Goal: Task Accomplishment & Management: Manage account settings

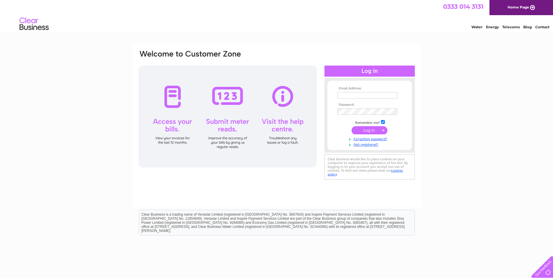
click at [345, 94] on input "text" at bounding box center [367, 95] width 60 height 6
type input "accounts@thebeehavenbeekeepers.co.uk"
drag, startPoint x: 385, startPoint y: 98, endPoint x: 409, endPoint y: 97, distance: 23.6
click at [409, 97] on form "Email Address: accounts@thebeehavenbeekeepers.co.uk Password:" at bounding box center [370, 117] width 85 height 61
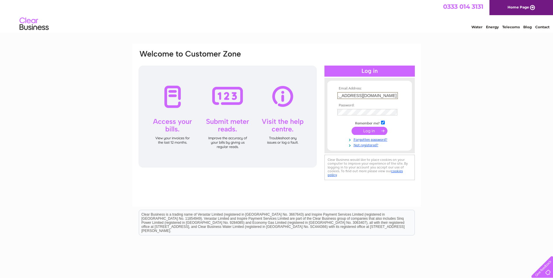
click at [410, 90] on form "Email Address: accounts@thebeehavenbeekeepers.co.uk Password:" at bounding box center [370, 117] width 85 height 61
click at [352, 127] on input "submit" at bounding box center [370, 131] width 36 height 8
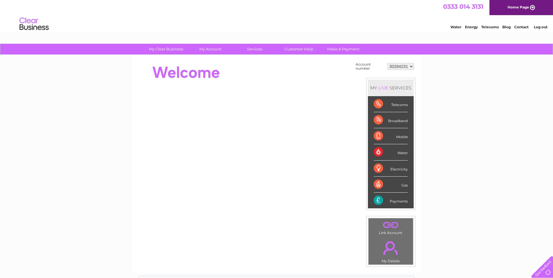
click at [449, 123] on div "My Clear Business Login Details My Details My Preferences Link Account My Accou…" at bounding box center [276, 208] width 553 height 329
click at [305, 49] on link "Customer Help" at bounding box center [299, 49] width 48 height 11
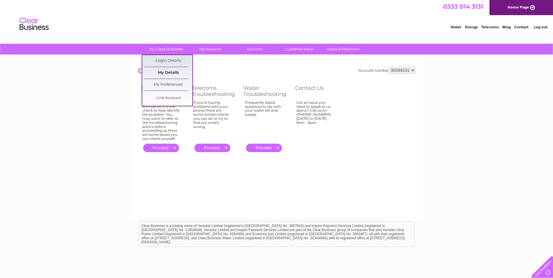
click at [162, 72] on link "My Details" at bounding box center [168, 73] width 48 height 12
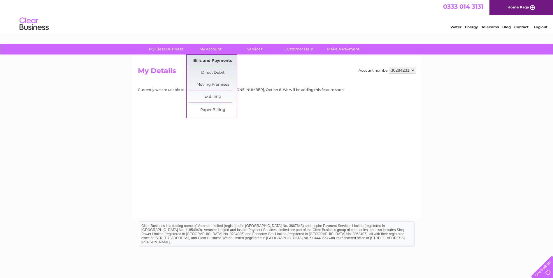
click at [220, 61] on link "Bills and Payments" at bounding box center [213, 61] width 48 height 12
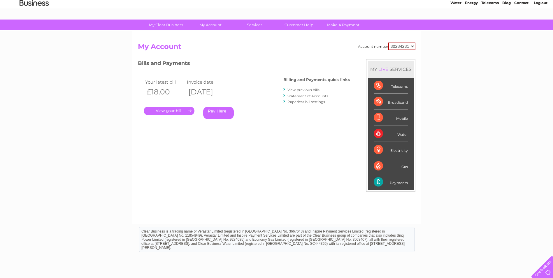
scroll to position [16, 0]
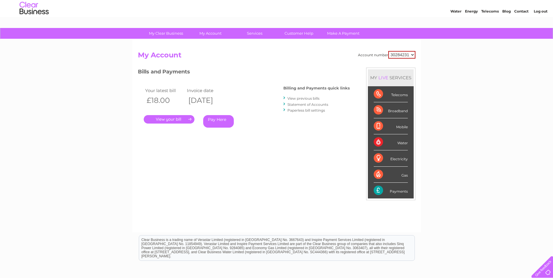
click at [158, 117] on link "." at bounding box center [169, 119] width 51 height 8
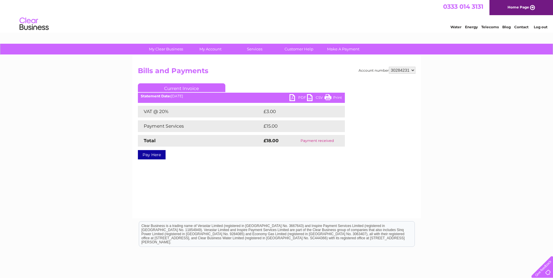
click at [301, 98] on link "PDF" at bounding box center [298, 98] width 17 height 8
